Goal: Task Accomplishment & Management: Complete application form

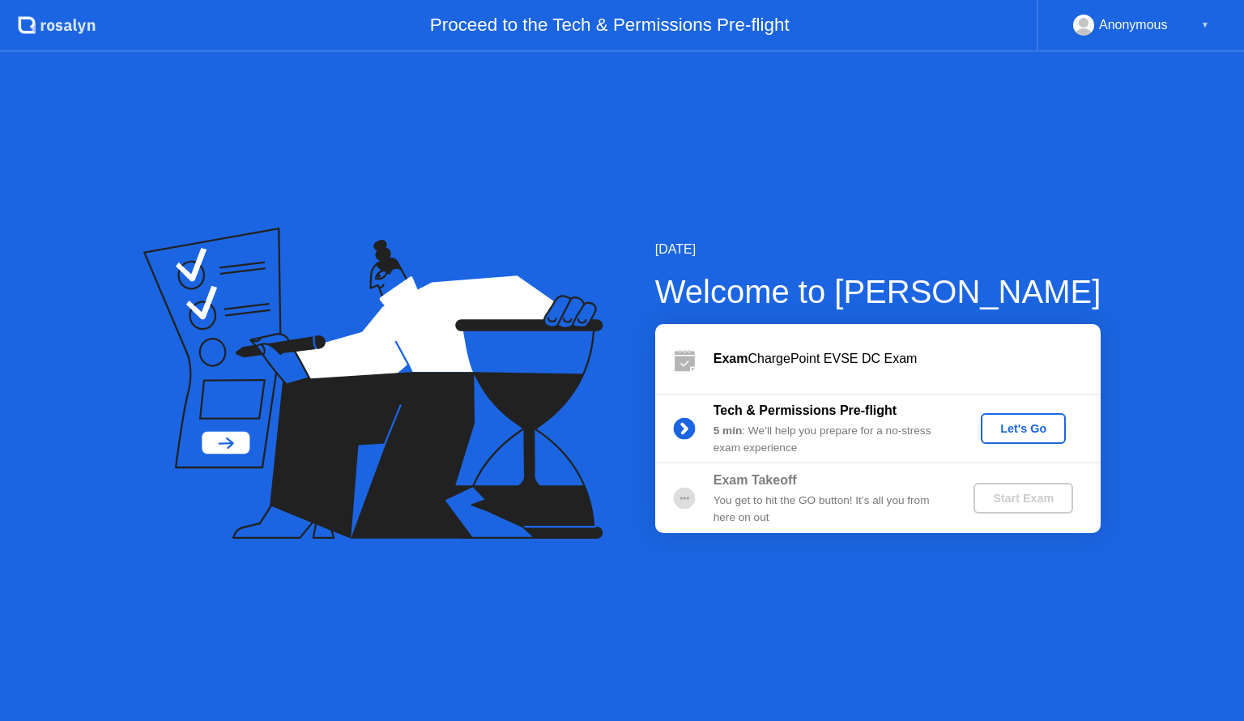
click at [1043, 431] on div "Let's Go" at bounding box center [1023, 428] width 72 height 13
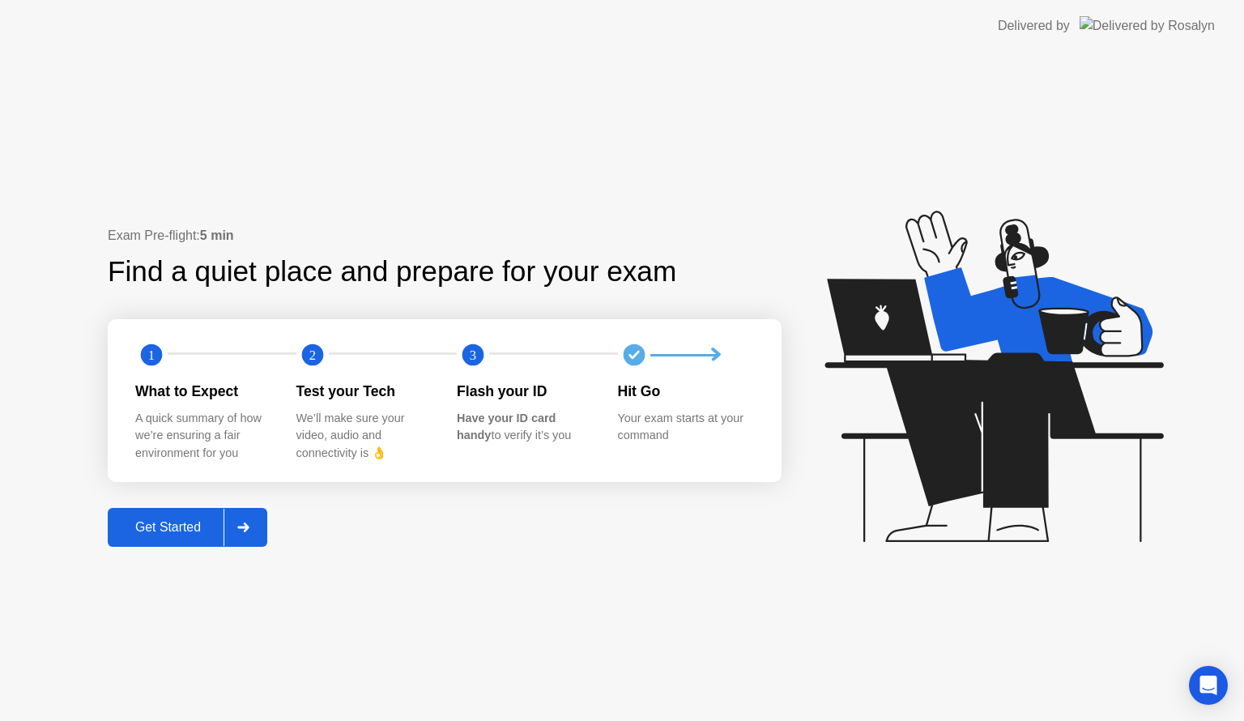
click at [245, 531] on div at bounding box center [243, 527] width 39 height 37
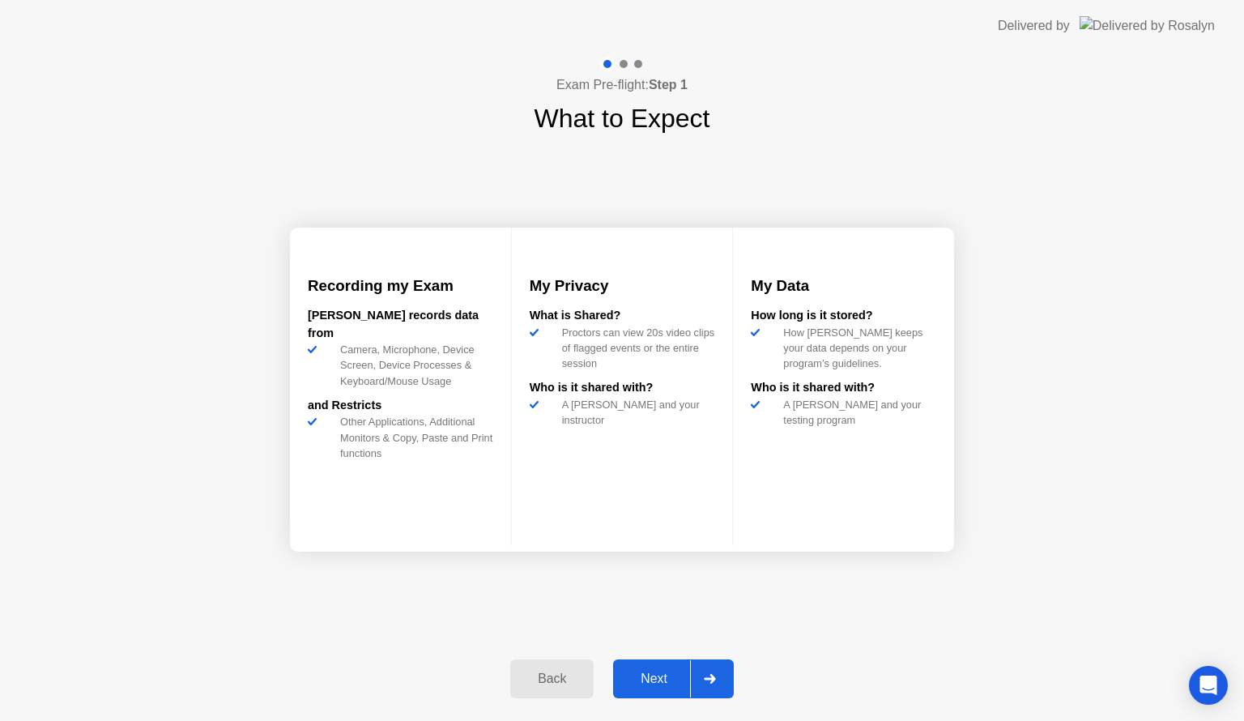
click at [727, 680] on div at bounding box center [709, 678] width 39 height 37
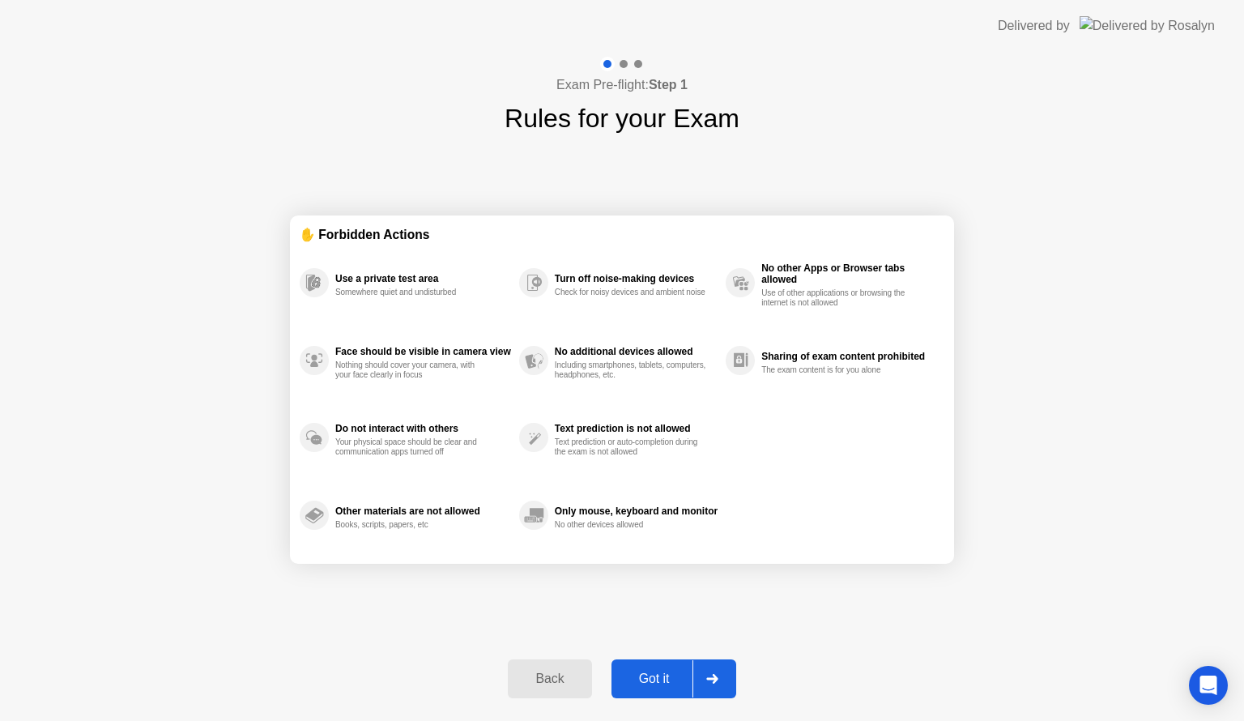
click at [727, 680] on div at bounding box center [712, 678] width 39 height 37
select select "**********"
select select "*******"
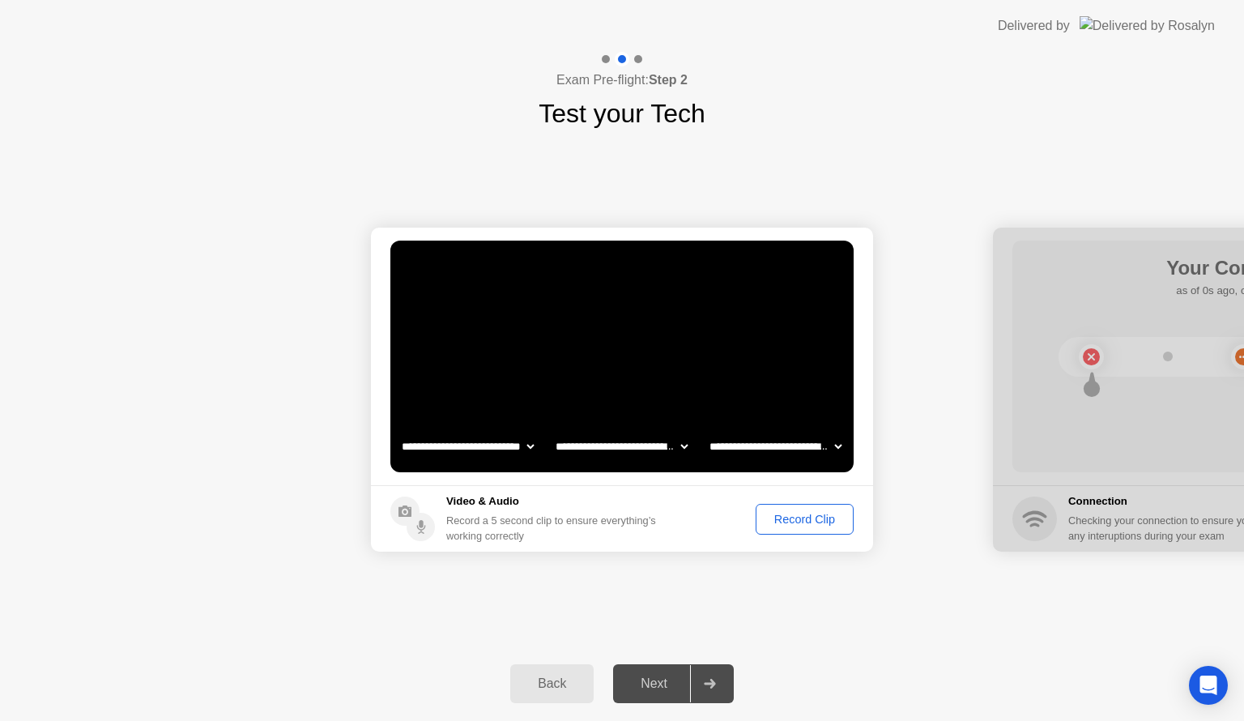
click at [709, 687] on icon at bounding box center [710, 684] width 12 height 10
click at [808, 516] on div "Record Clip" at bounding box center [804, 519] width 87 height 13
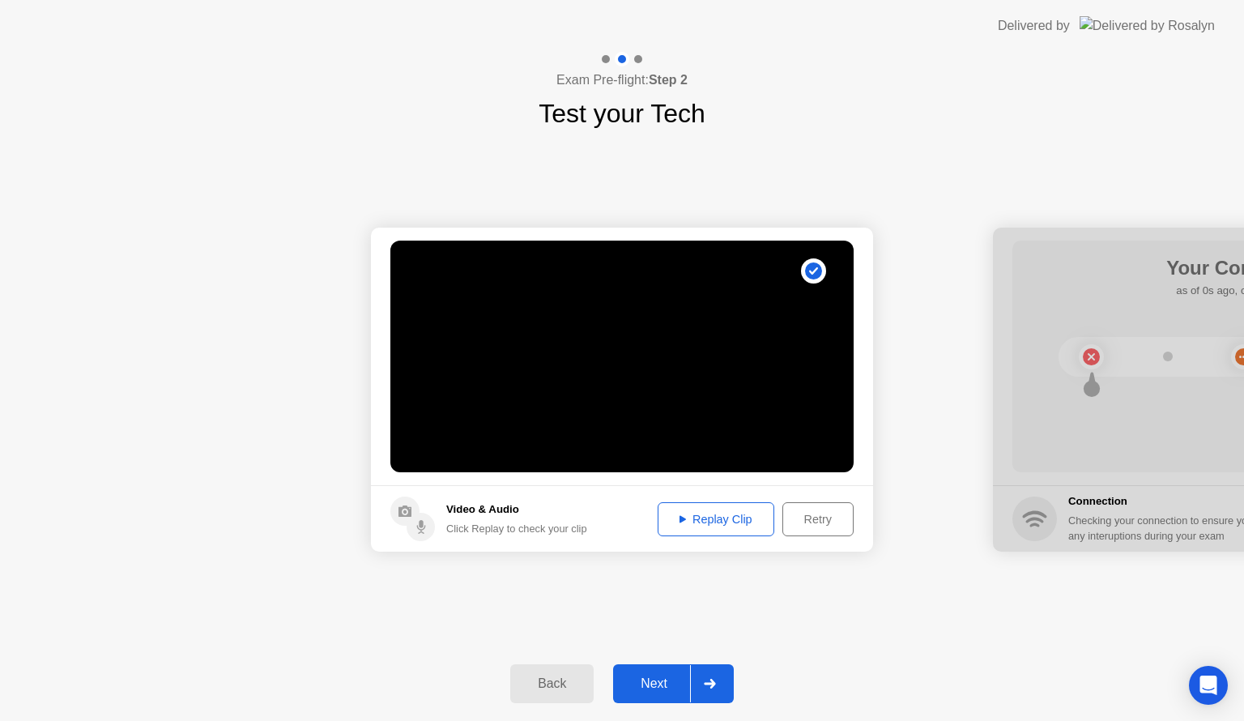
click at [713, 526] on div "Replay Clip" at bounding box center [715, 519] width 105 height 13
click at [807, 518] on div "Retry" at bounding box center [818, 519] width 60 height 13
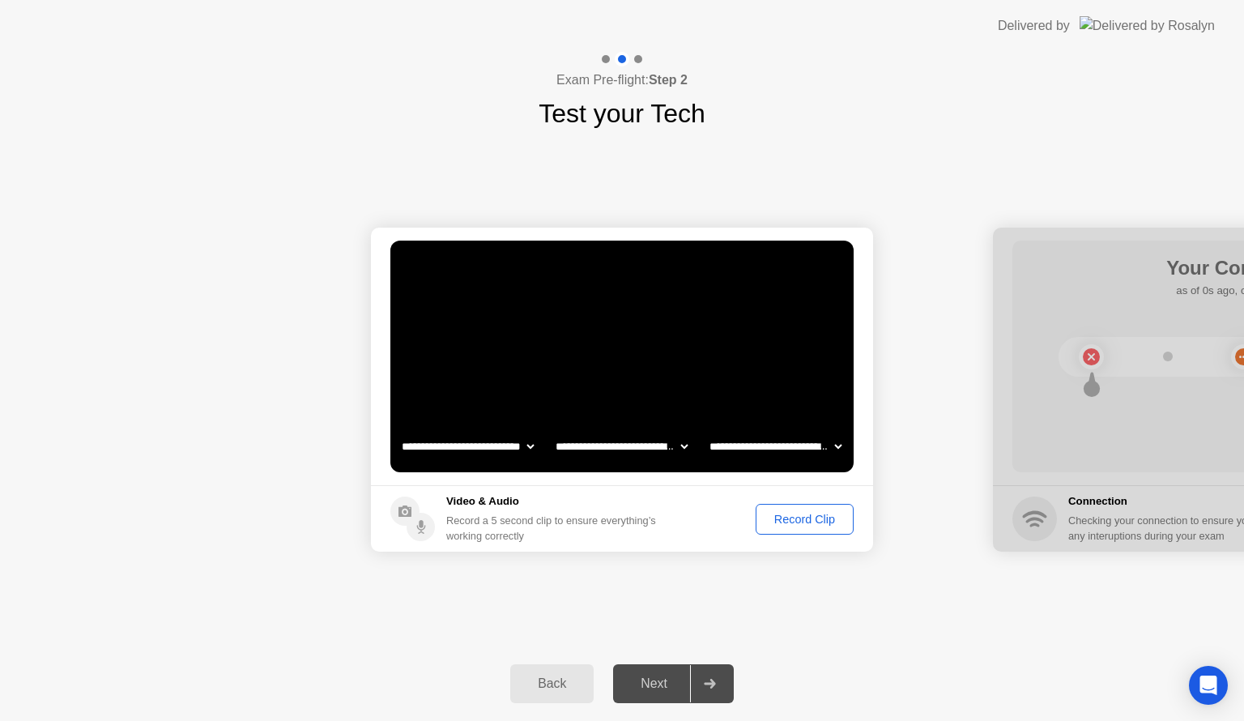
click at [807, 518] on div "Record Clip" at bounding box center [804, 519] width 87 height 13
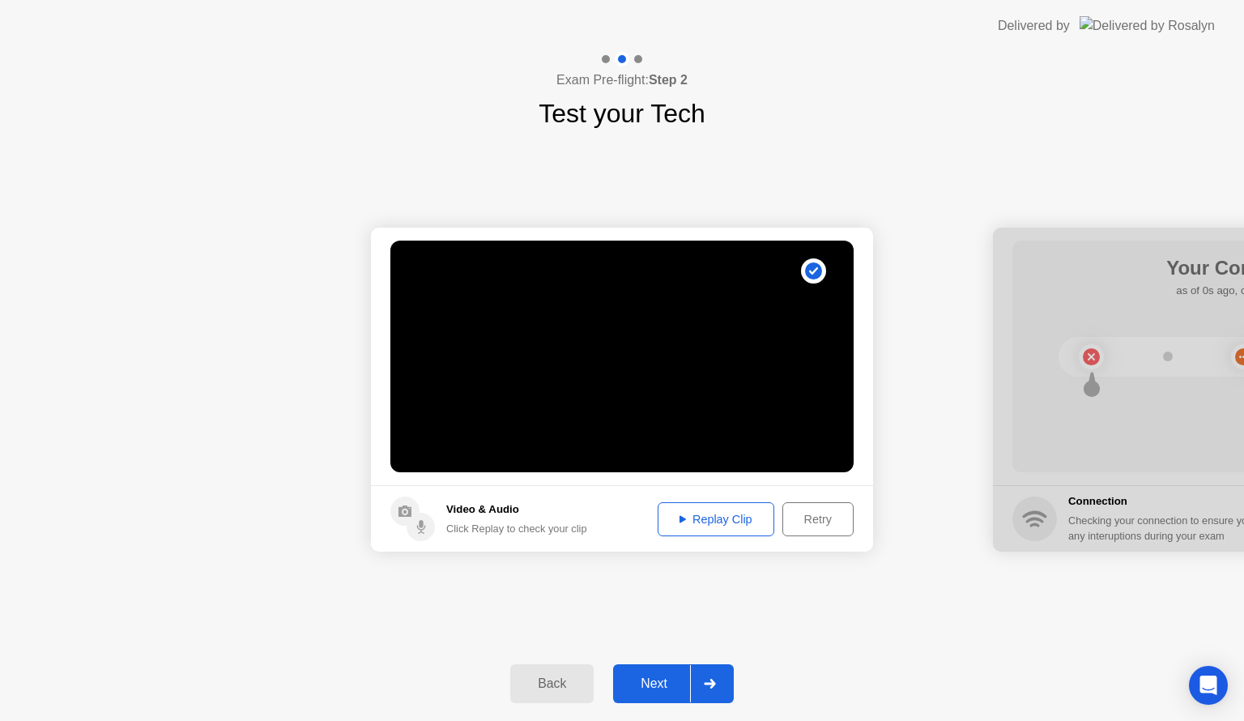
click at [709, 677] on div at bounding box center [709, 683] width 39 height 37
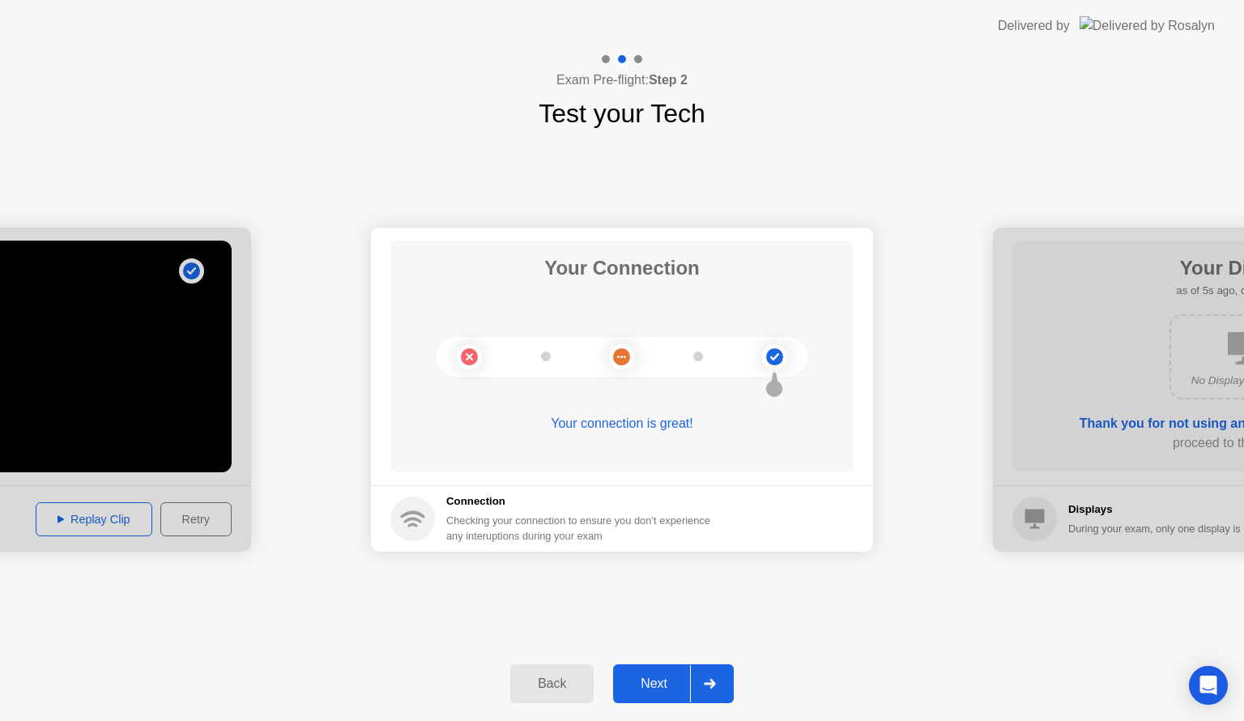
click at [710, 677] on div at bounding box center [709, 683] width 39 height 37
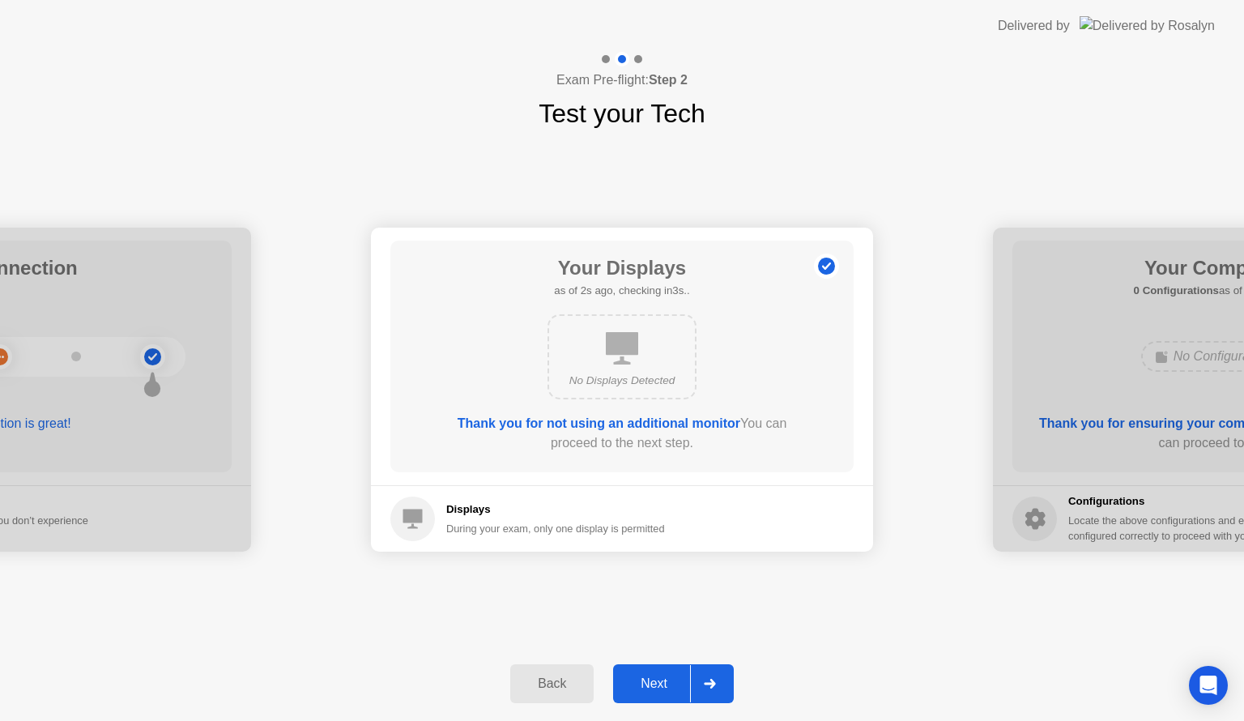
click at [710, 677] on div at bounding box center [709, 683] width 39 height 37
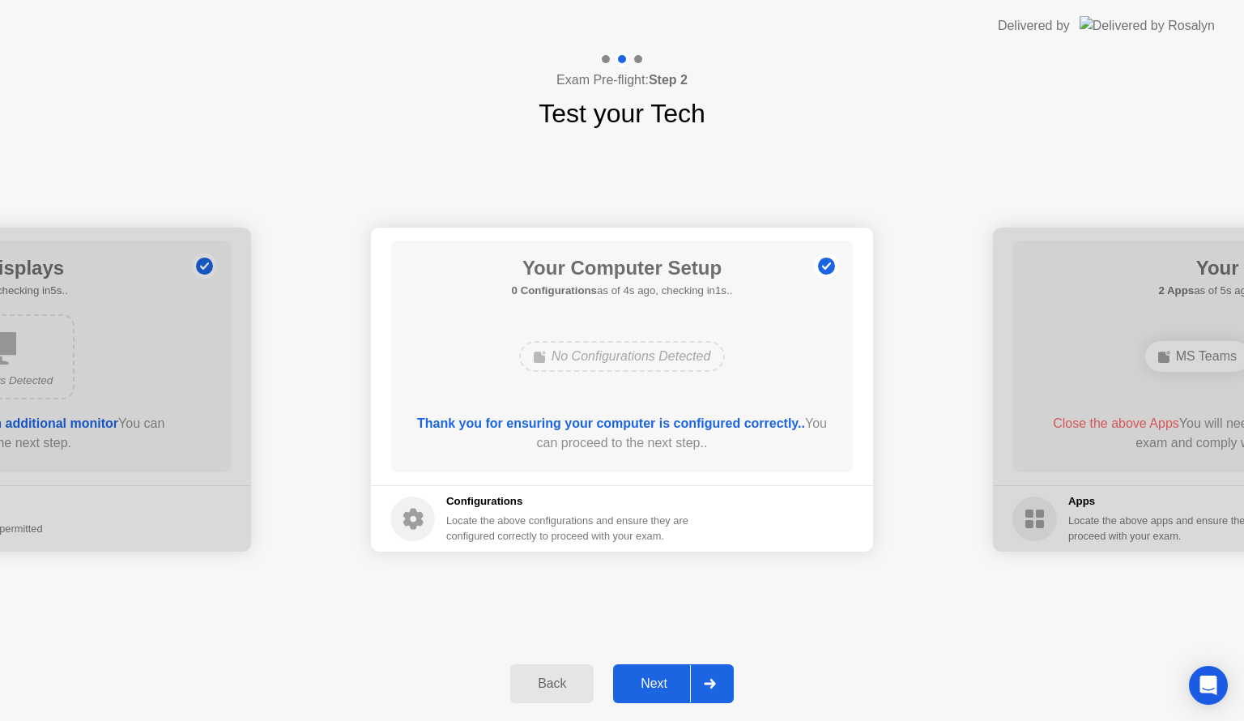
click at [710, 677] on div at bounding box center [709, 683] width 39 height 37
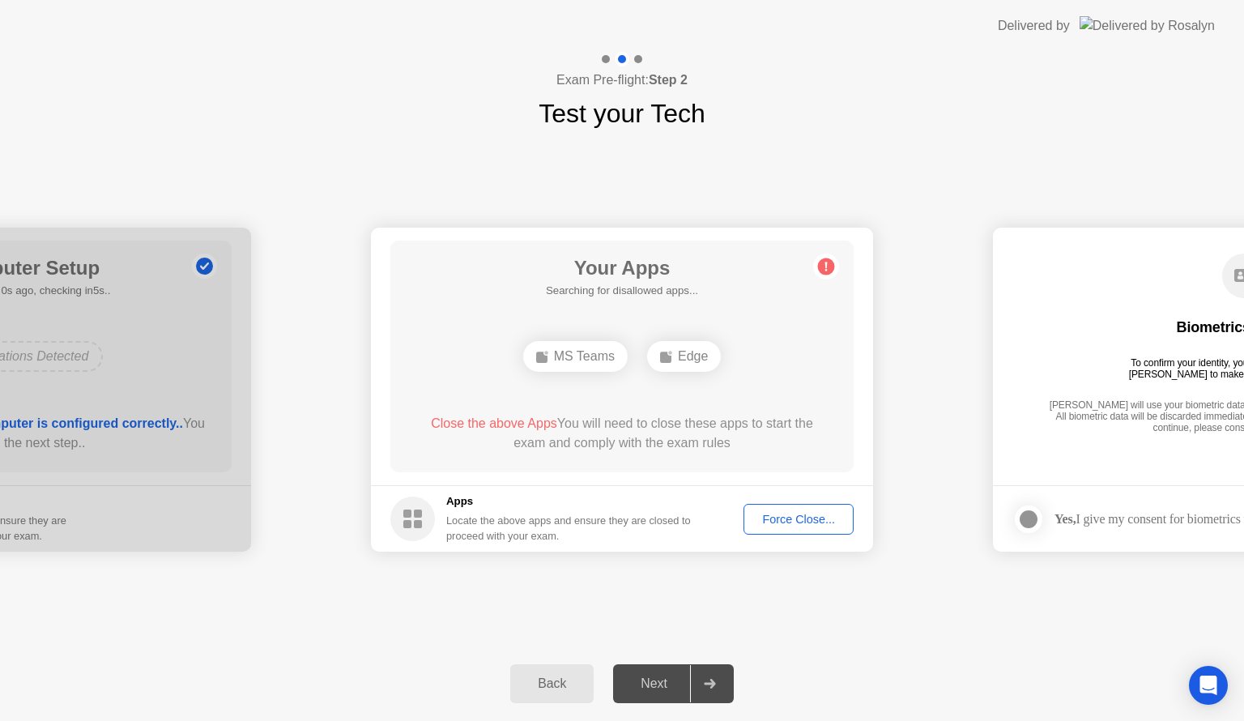
click at [339, 603] on div "**********" at bounding box center [622, 390] width 1244 height 514
click at [783, 524] on div "Force Close..." at bounding box center [798, 519] width 99 height 13
click at [777, 522] on div "Force Close..." at bounding box center [798, 519] width 99 height 13
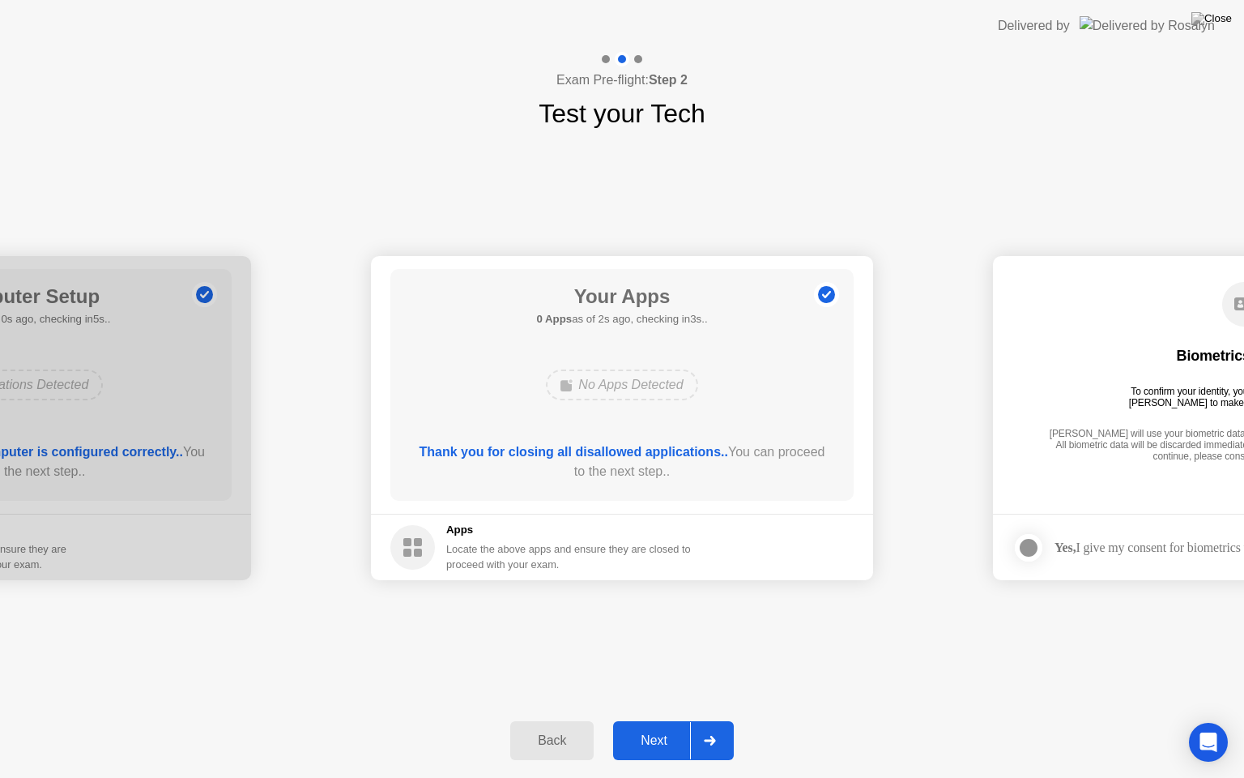
click at [701, 720] on div at bounding box center [709, 740] width 39 height 37
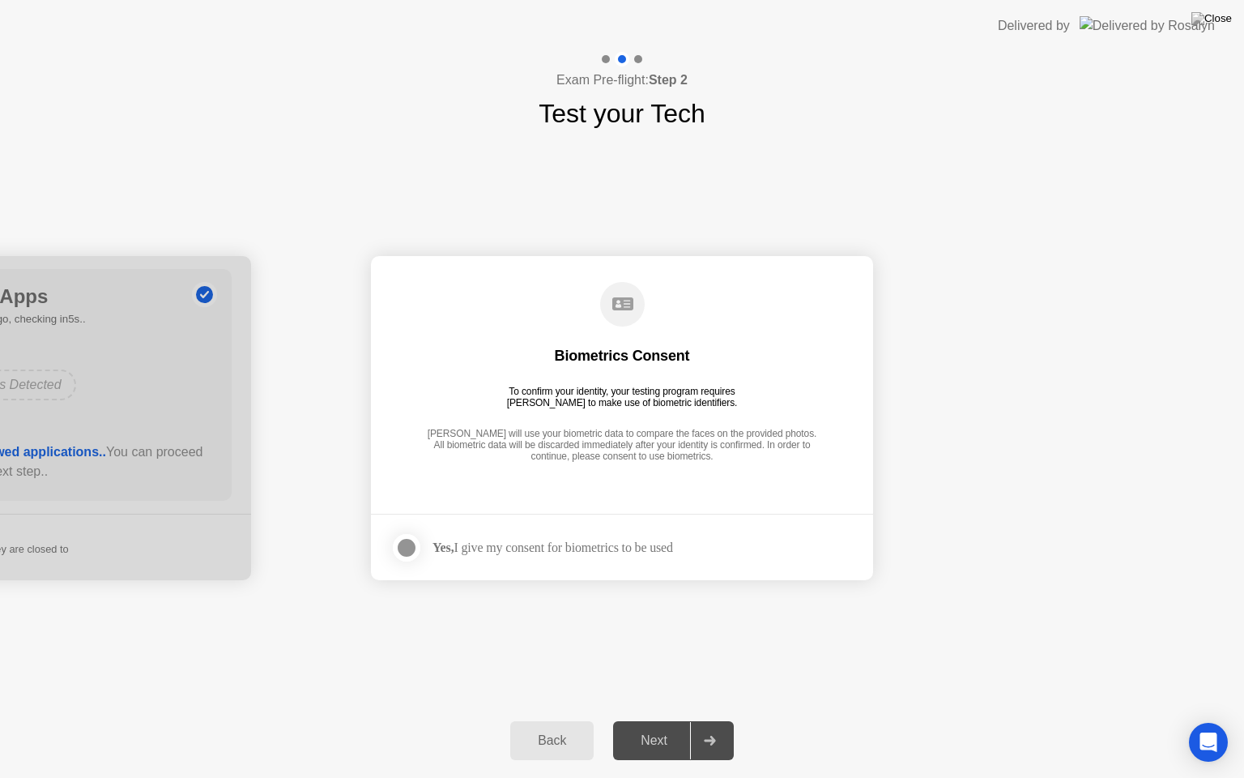
click at [586, 545] on div "Yes, I give my consent for biometrics to be used" at bounding box center [553, 546] width 241 height 15
click at [407, 544] on div at bounding box center [406, 547] width 19 height 19
click at [697, 720] on div at bounding box center [709, 740] width 39 height 37
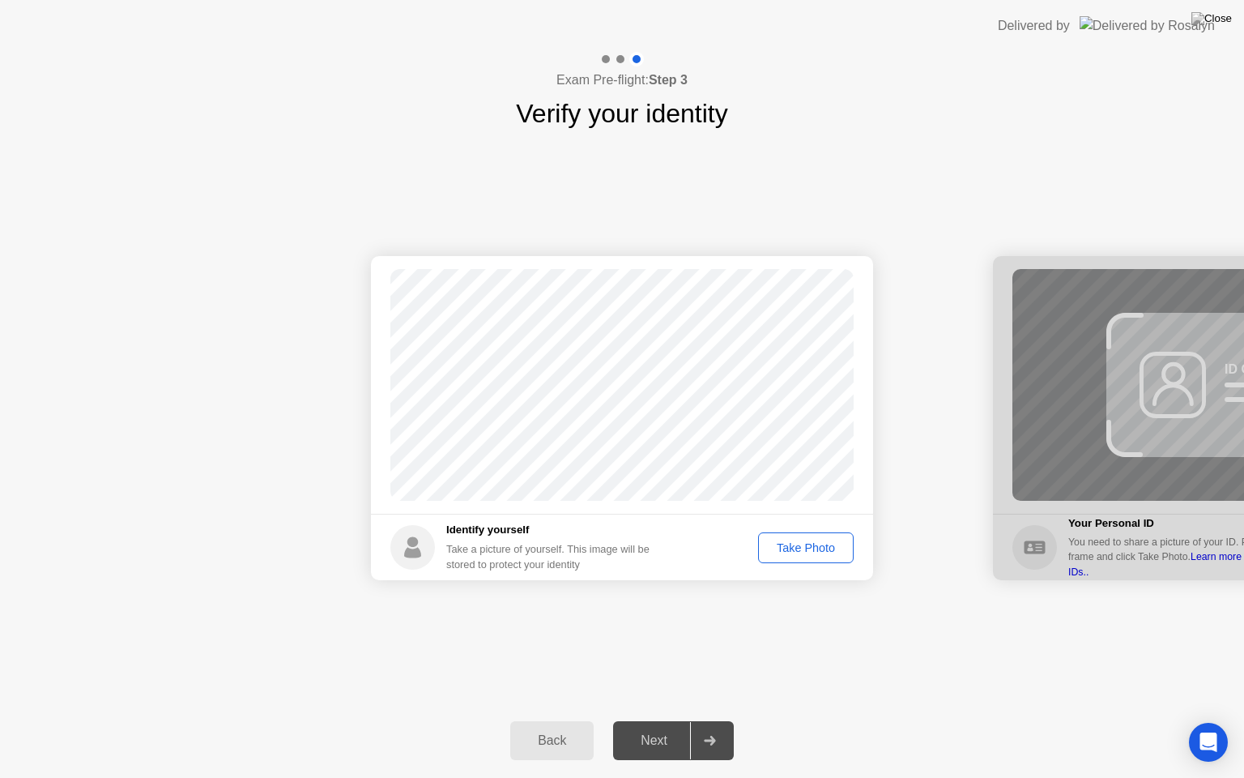
click at [805, 545] on div "Take Photo" at bounding box center [806, 547] width 84 height 13
click at [807, 545] on div "Retake" at bounding box center [816, 547] width 63 height 13
click at [807, 545] on div "Take Photo" at bounding box center [806, 547] width 84 height 13
click at [715, 720] on div at bounding box center [709, 740] width 39 height 37
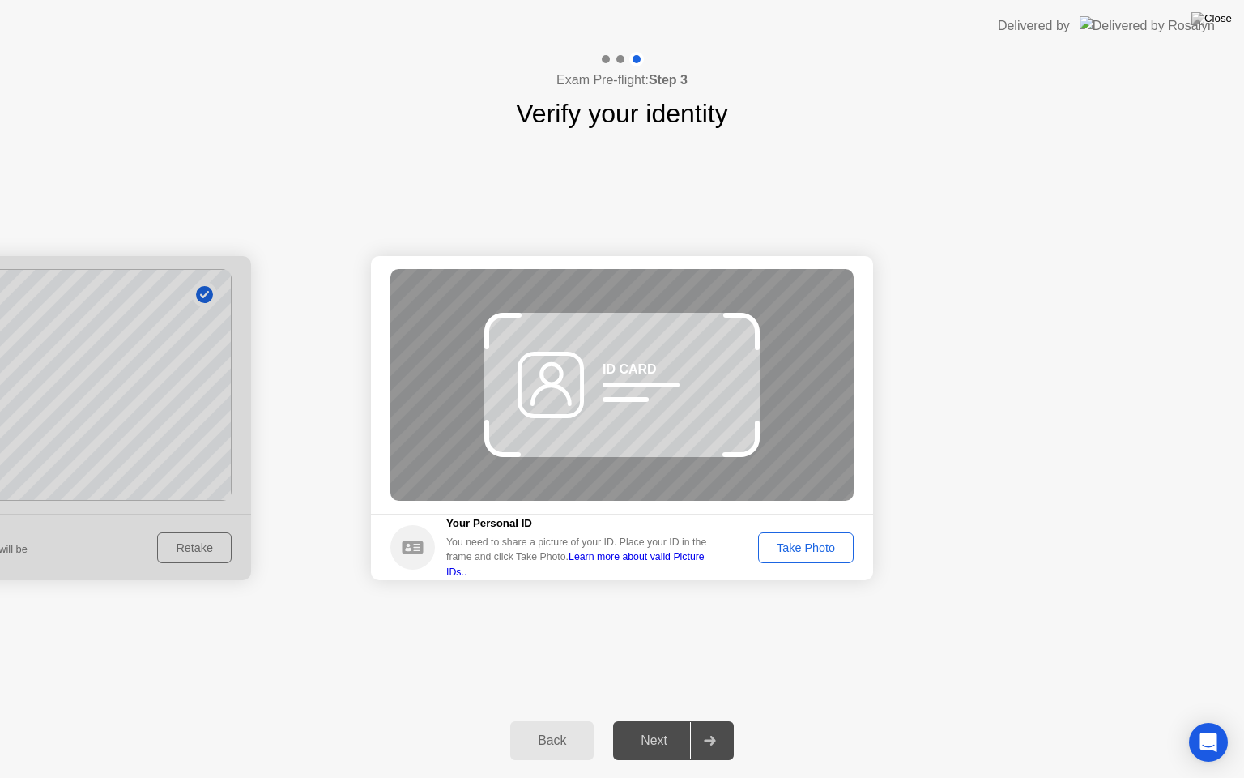
click at [575, 720] on div "Back" at bounding box center [552, 740] width 74 height 15
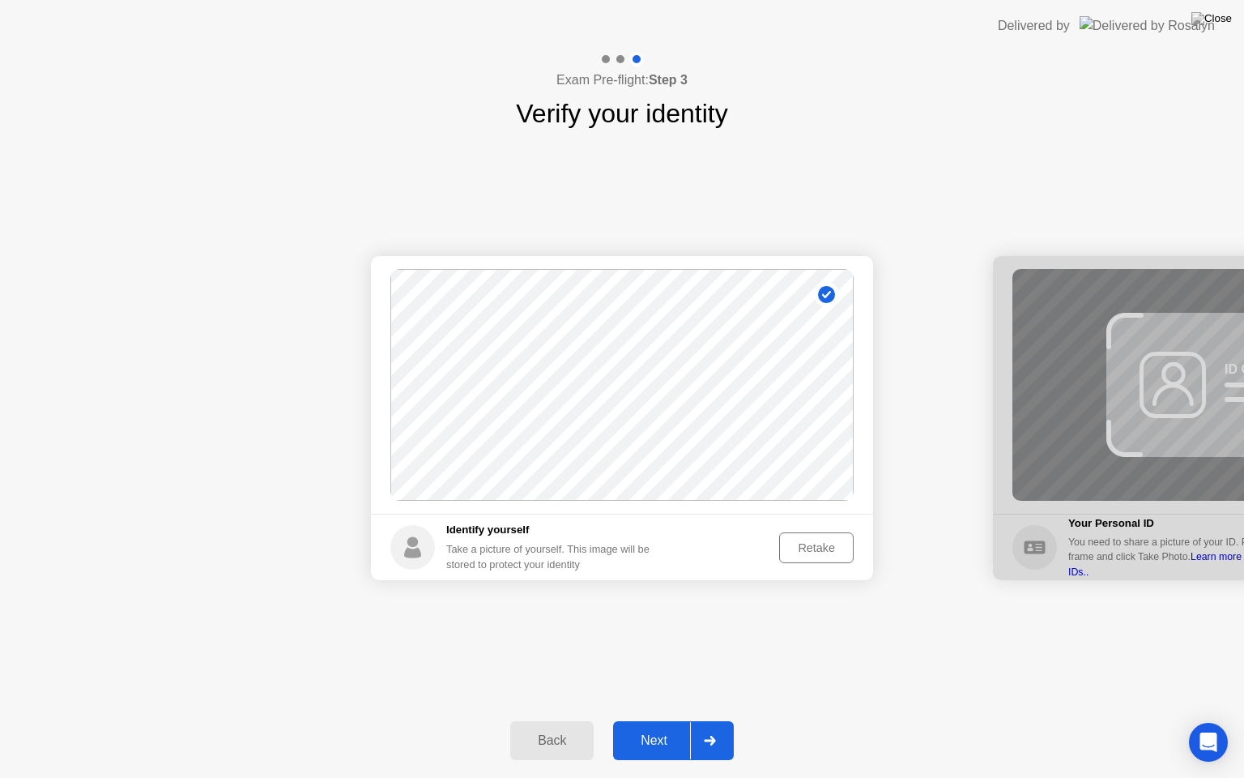
click at [797, 541] on div "Retake" at bounding box center [816, 547] width 63 height 13
click at [802, 550] on div "Take Photo" at bounding box center [806, 547] width 84 height 13
click at [714, 720] on icon at bounding box center [710, 740] width 12 height 10
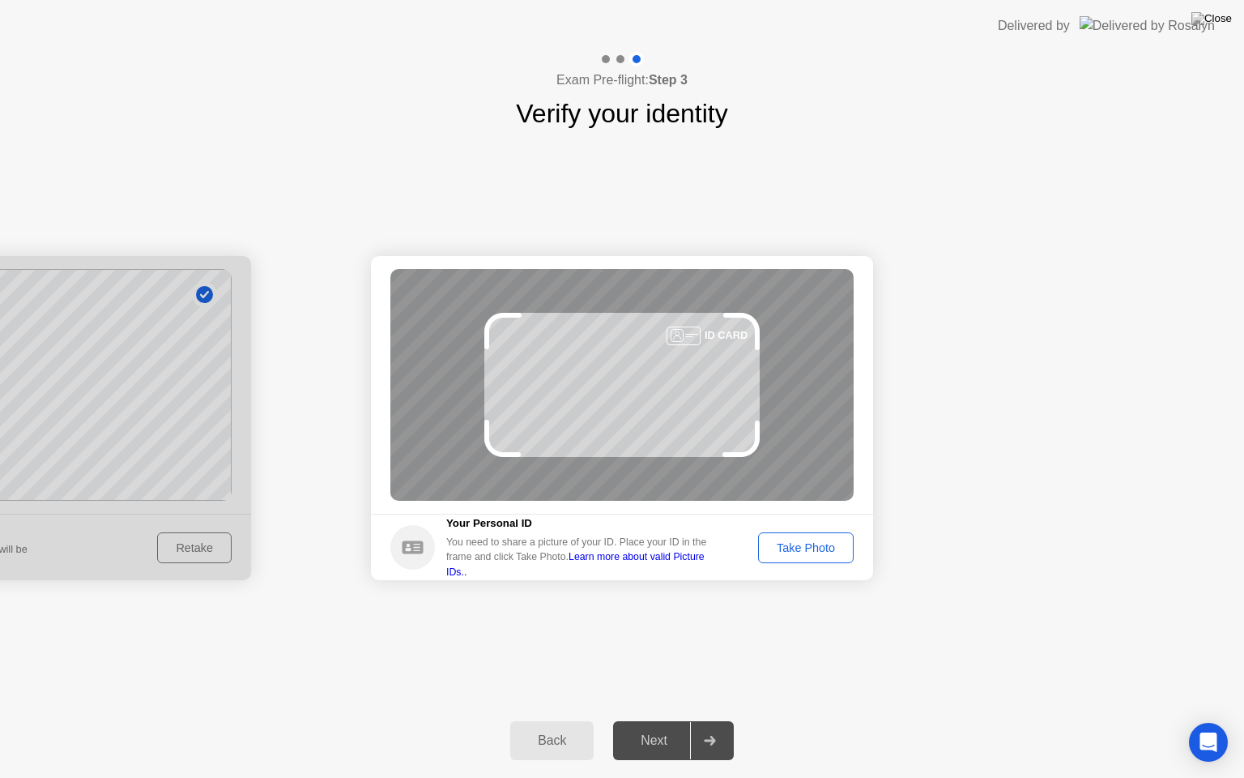
click at [788, 541] on div "Take Photo" at bounding box center [806, 547] width 84 height 13
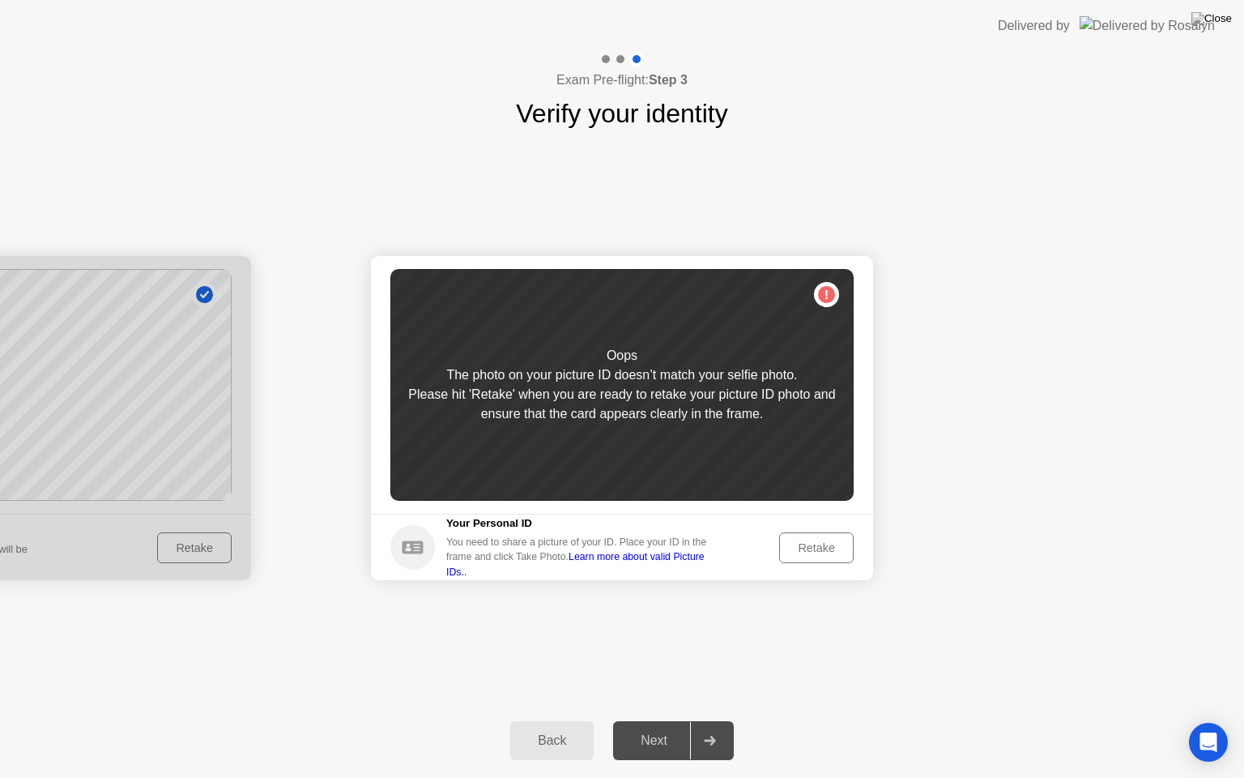
click at [807, 556] on button "Retake" at bounding box center [816, 547] width 75 height 31
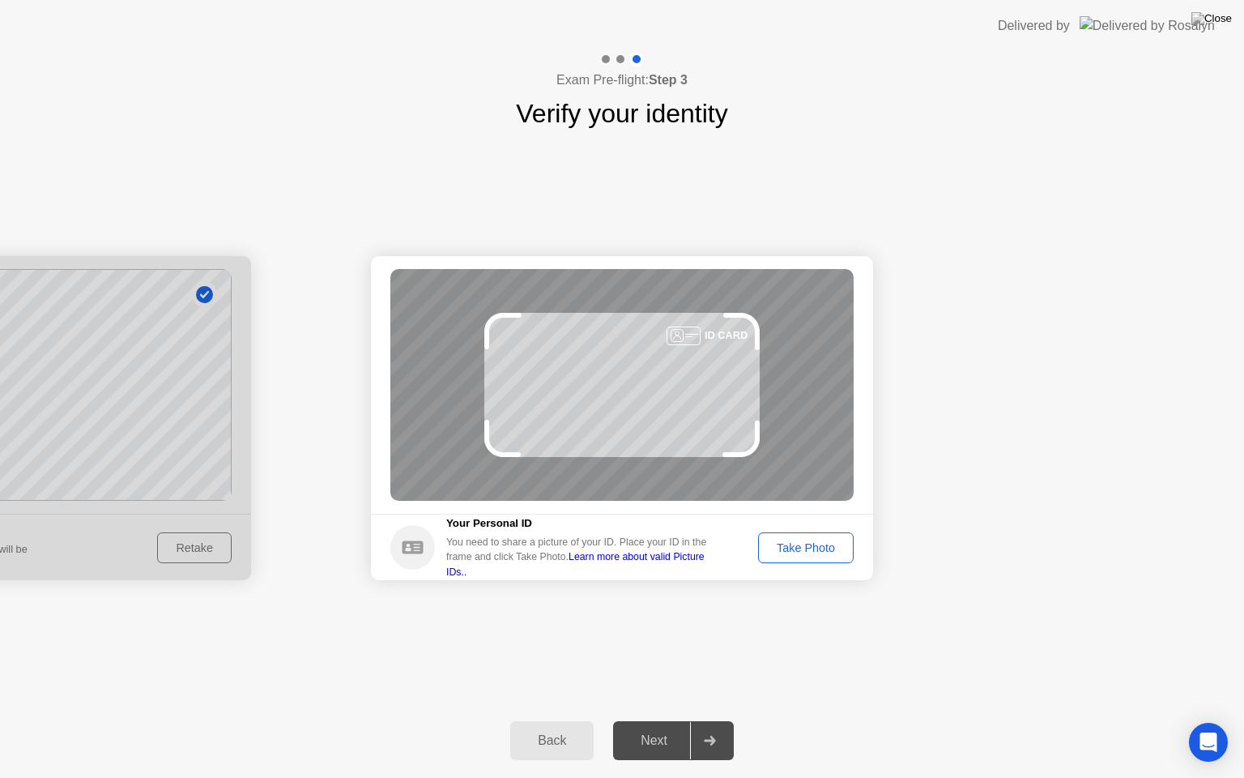
click at [99, 403] on div at bounding box center [0, 418] width 502 height 324
click at [578, 720] on div "Back" at bounding box center [552, 740] width 74 height 15
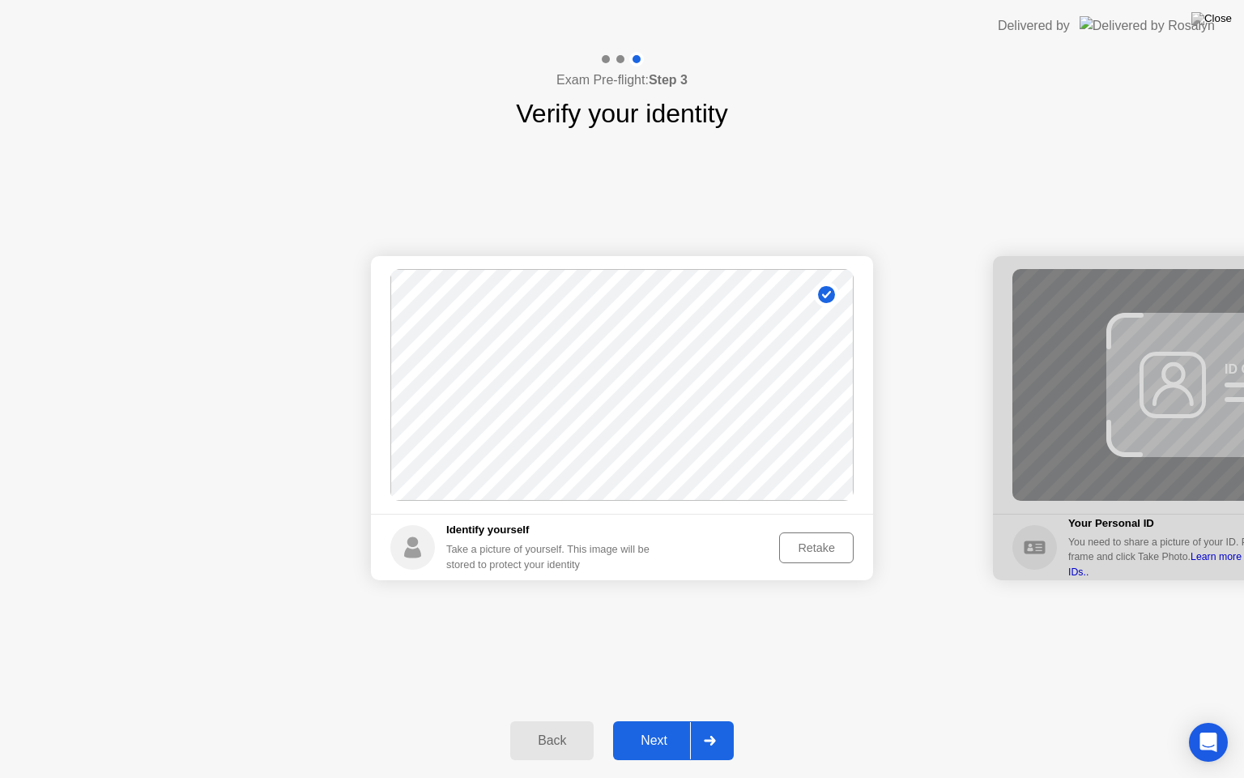
click at [820, 548] on div "Retake" at bounding box center [816, 547] width 63 height 13
click at [820, 548] on div "Take Photo" at bounding box center [806, 547] width 84 height 13
click at [714, 720] on icon at bounding box center [709, 740] width 11 height 10
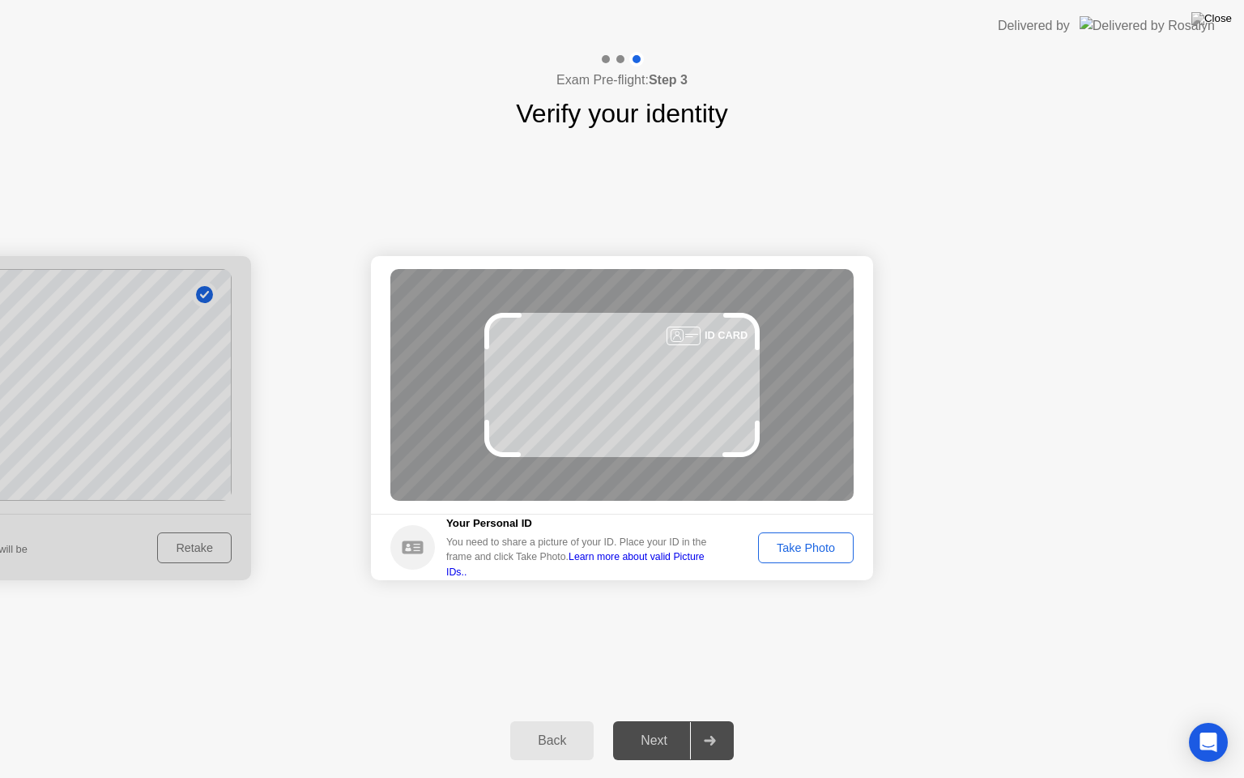
click at [807, 548] on div "Take Photo" at bounding box center [806, 547] width 84 height 13
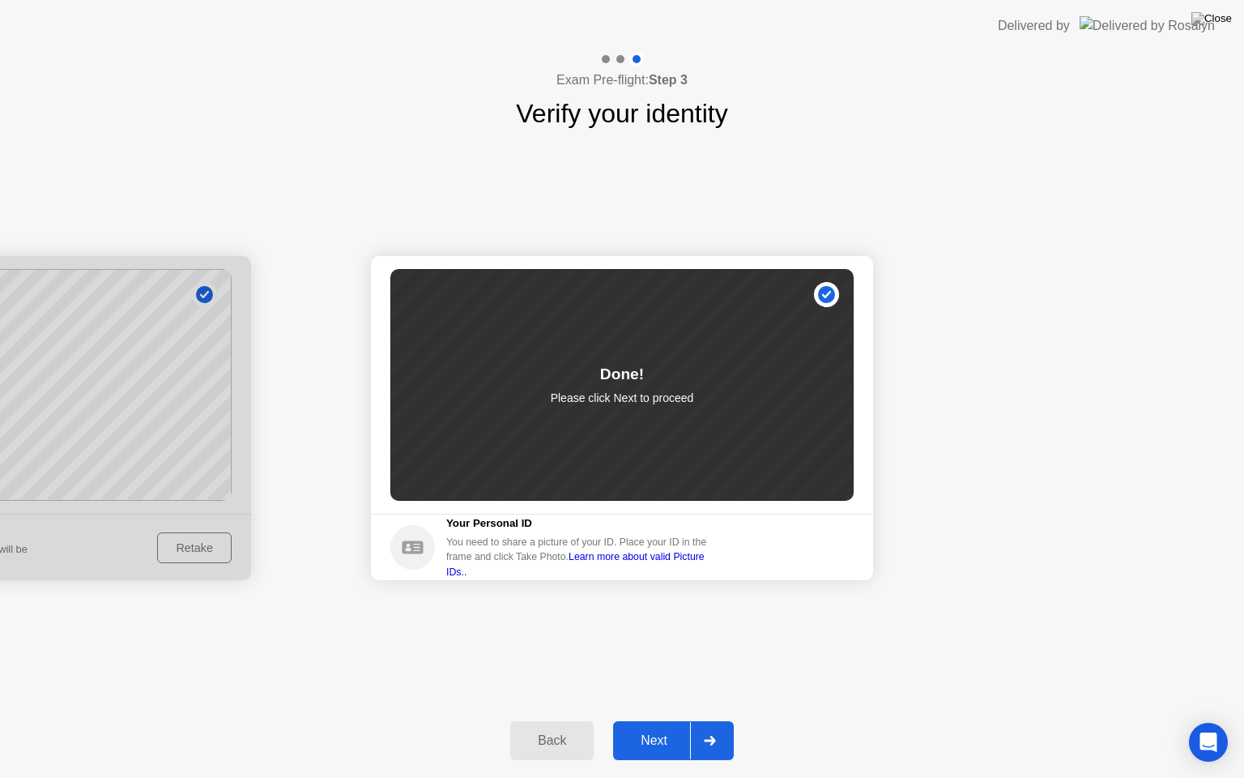
click at [714, 720] on div at bounding box center [709, 740] width 39 height 37
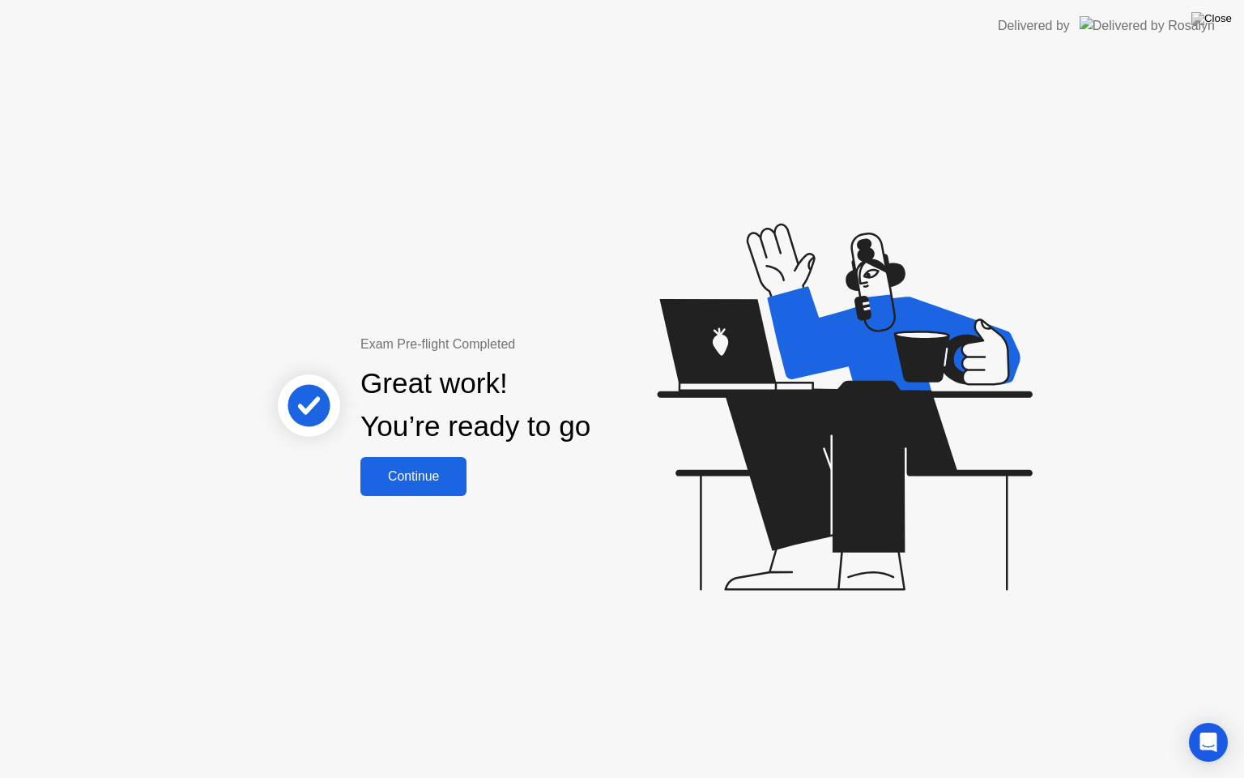
click at [402, 482] on div "Continue" at bounding box center [413, 476] width 96 height 15
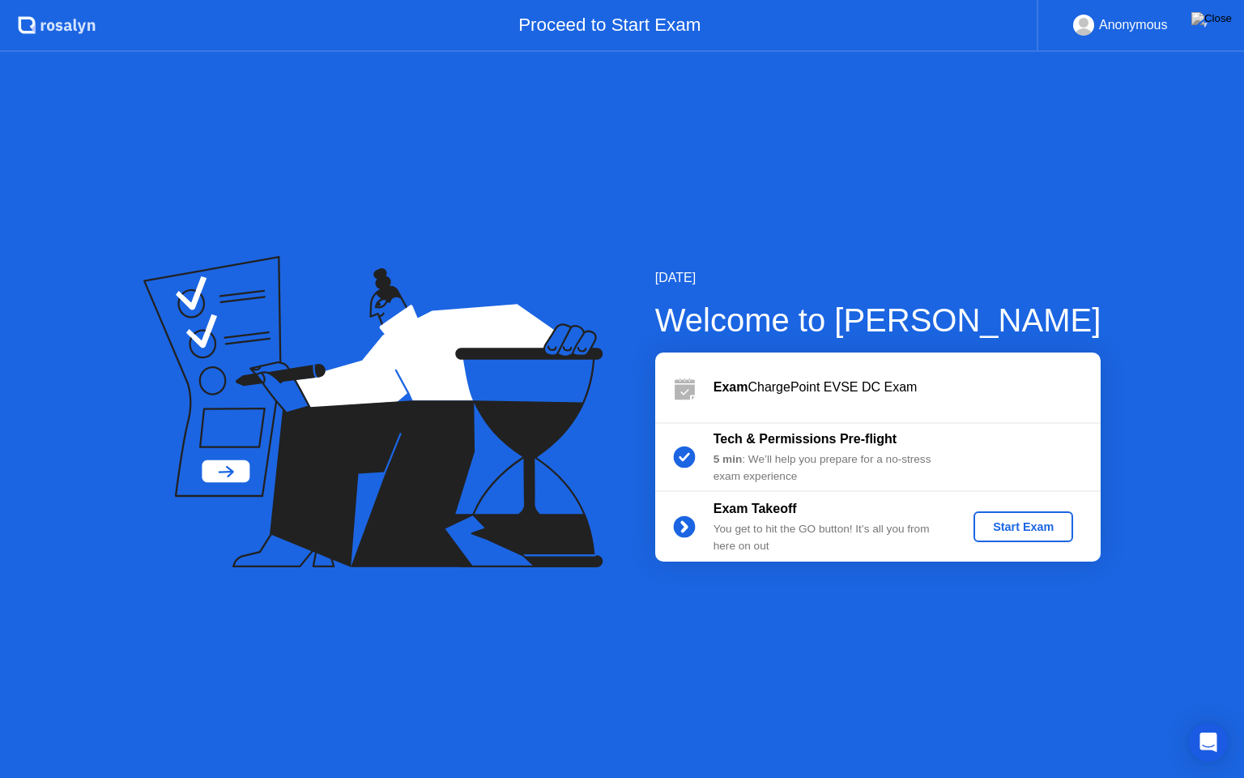
click at [1001, 522] on div "Start Exam" at bounding box center [1023, 526] width 87 height 13
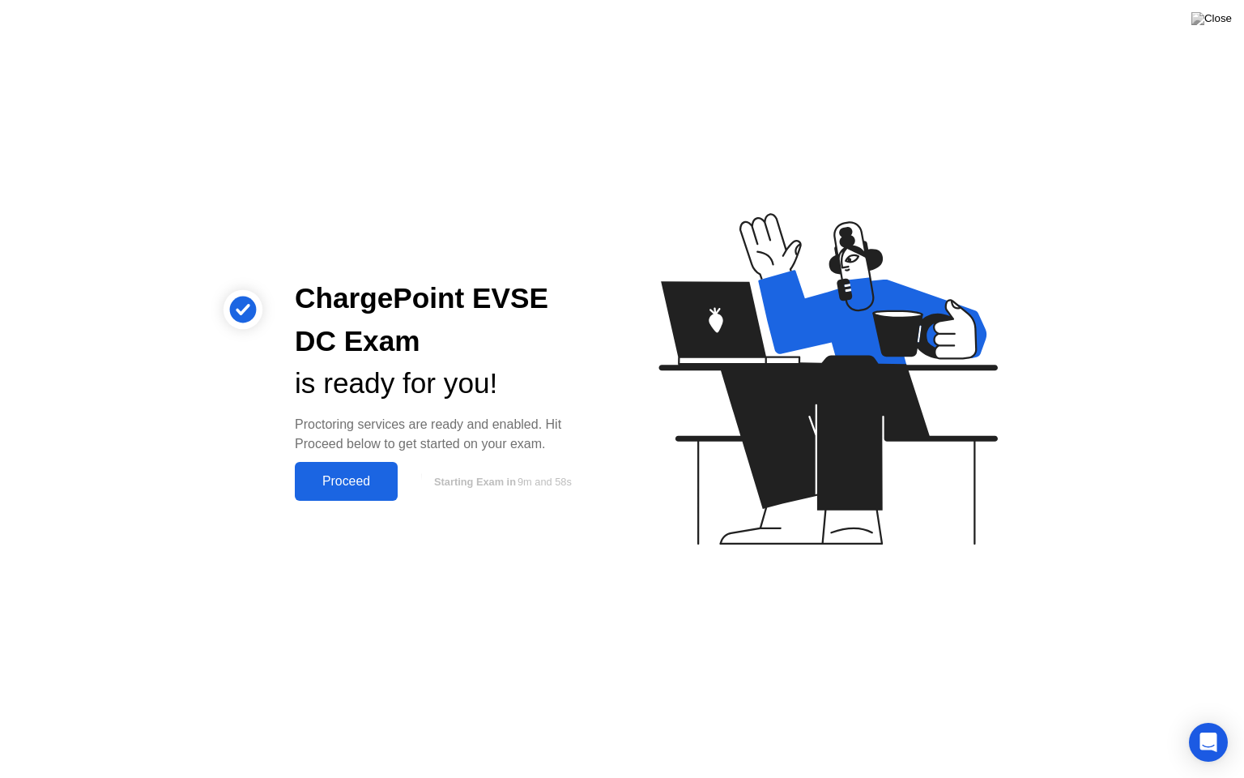
click at [383, 477] on div "Proceed" at bounding box center [346, 481] width 93 height 15
